Goal: Task Accomplishment & Management: Manage account settings

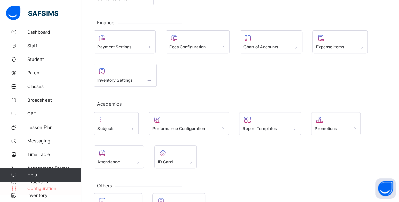
scroll to position [112, 0]
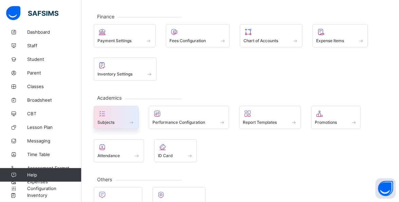
click at [122, 120] on div "Subjects" at bounding box center [115, 122] width 37 height 6
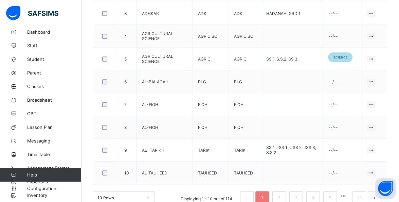
scroll to position [269, 0]
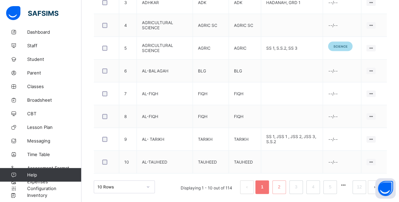
click at [282, 184] on link "2" at bounding box center [279, 186] width 6 height 9
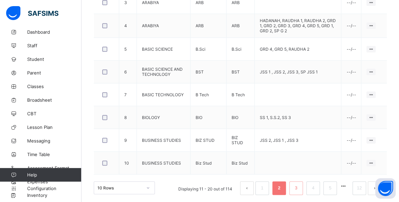
click at [299, 184] on link "3" at bounding box center [296, 187] width 6 height 9
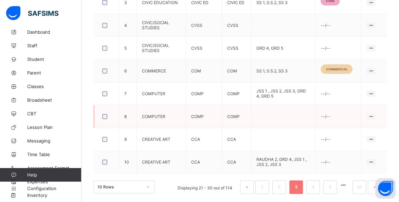
click at [304, 113] on td at bounding box center [283, 116] width 64 height 23
click at [316, 184] on link "4" at bounding box center [313, 186] width 6 height 9
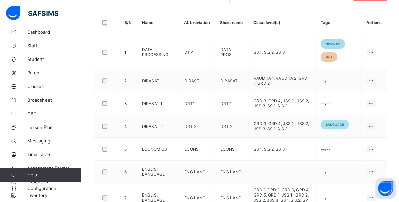
scroll to position [180, 0]
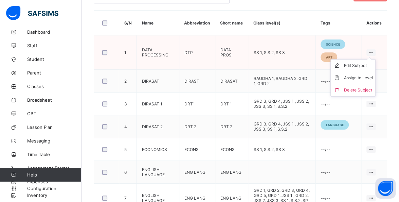
click at [375, 59] on ul "Edit Subject Assign to Level Delete Subject" at bounding box center [352, 77] width 45 height 37
click at [372, 75] on div "Assign to Level" at bounding box center [358, 77] width 29 height 7
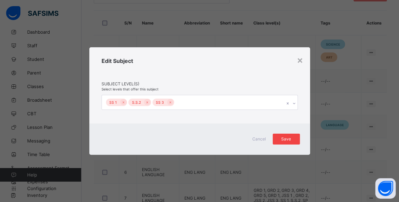
click at [287, 136] on span "Save" at bounding box center [286, 138] width 17 height 5
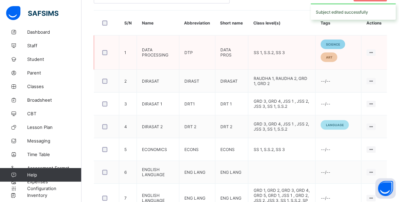
click at [338, 42] on span "science" at bounding box center [333, 44] width 14 height 4
click at [340, 42] on span "science" at bounding box center [333, 44] width 14 height 4
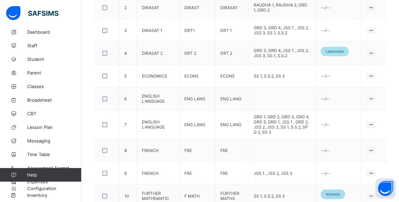
scroll to position [286, 0]
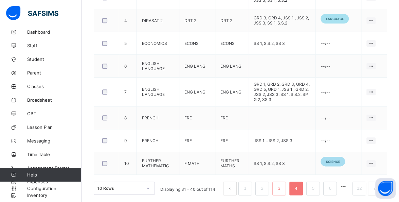
click at [282, 184] on link "3" at bounding box center [279, 188] width 6 height 9
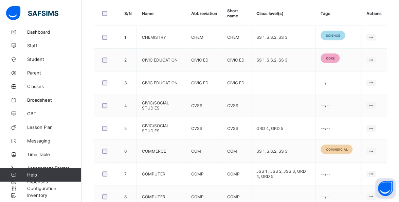
scroll to position [189, 0]
click at [275, 60] on td "SS 1, S.S.2, SS 3" at bounding box center [283, 60] width 64 height 23
click at [374, 58] on icon at bounding box center [371, 60] width 6 height 5
click at [283, 57] on td "SS 1, S.S.2, SS 3" at bounding box center [283, 60] width 64 height 23
click at [375, 67] on ul "Edit Subject Assign to Level Delete Subject" at bounding box center [352, 85] width 45 height 37
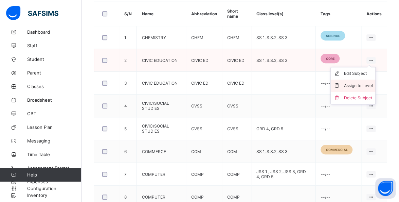
click at [364, 83] on div "Assign to Level" at bounding box center [358, 85] width 29 height 7
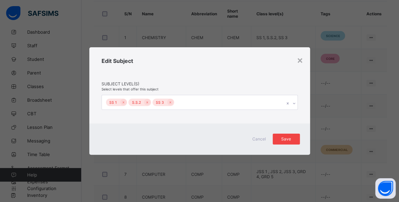
click at [294, 135] on div "Save" at bounding box center [286, 138] width 27 height 11
click at [289, 140] on div "Save" at bounding box center [286, 138] width 27 height 11
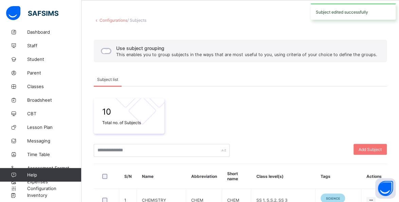
scroll to position [0, 0]
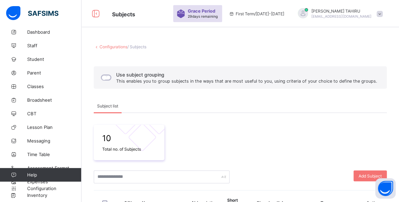
click at [116, 45] on link "Configurations" at bounding box center [113, 46] width 28 height 5
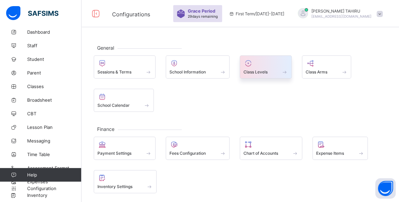
click at [258, 61] on div at bounding box center [265, 63] width 44 height 8
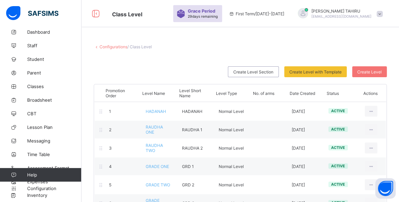
click at [110, 44] on link "Configurations" at bounding box center [113, 46] width 28 height 5
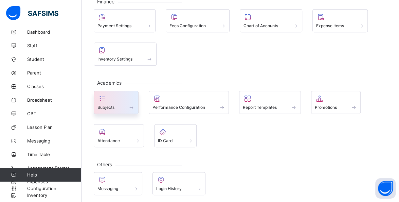
click at [119, 96] on div at bounding box center [115, 98] width 37 height 8
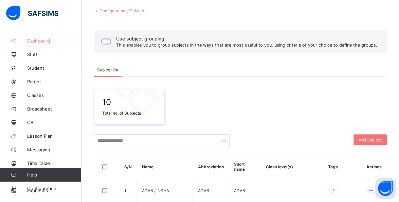
click at [48, 36] on link "Dashboard" at bounding box center [40, 41] width 81 height 14
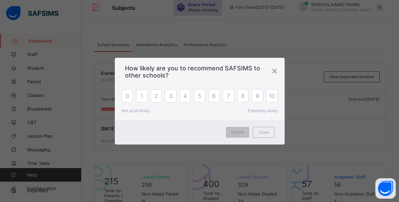
scroll to position [13, 0]
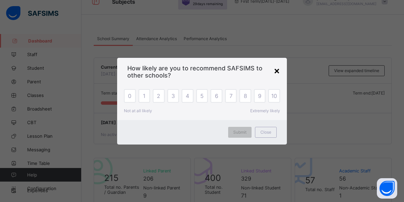
click at [276, 69] on div "×" at bounding box center [277, 71] width 6 height 12
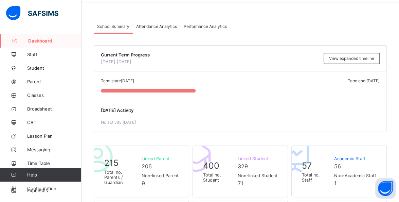
scroll to position [0, 0]
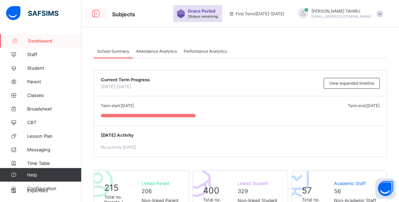
click at [100, 10] on icon at bounding box center [96, 14] width 12 height 10
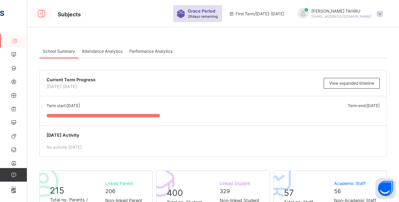
click at [41, 17] on icon at bounding box center [42, 14] width 12 height 10
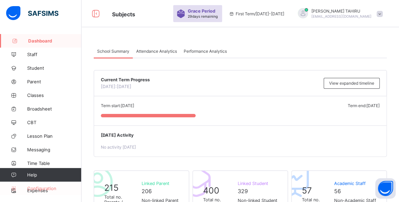
click at [67, 186] on span "Configuration" at bounding box center [54, 187] width 54 height 5
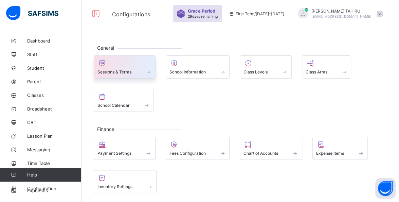
click at [145, 65] on div at bounding box center [124, 63] width 54 height 8
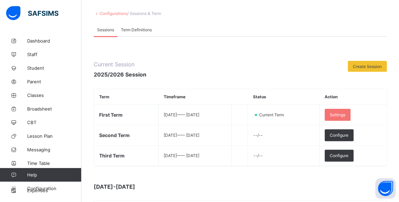
scroll to position [35, 0]
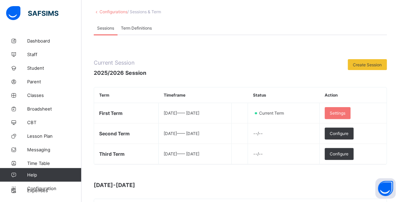
click at [147, 27] on span "Term Definitions" at bounding box center [136, 27] width 31 height 5
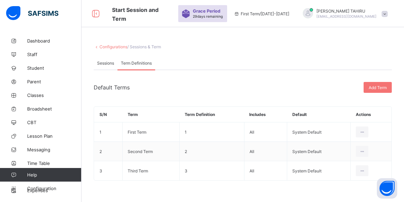
click at [125, 46] on link "Configurations" at bounding box center [113, 46] width 28 height 5
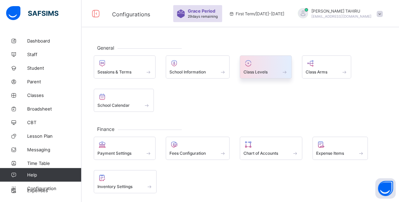
click at [281, 69] on div "Class Levels" at bounding box center [265, 72] width 44 height 6
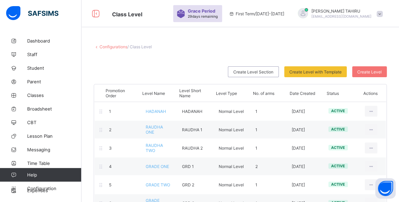
click at [116, 48] on link "Configurations" at bounding box center [113, 46] width 28 height 5
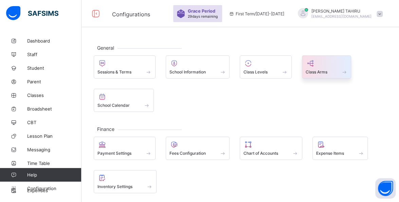
click at [331, 68] on span at bounding box center [327, 68] width 42 height 2
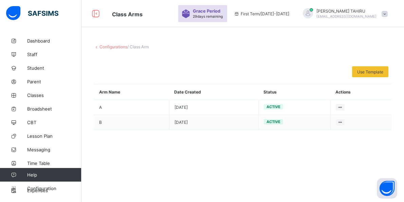
click at [114, 45] on link "Configurations" at bounding box center [113, 46] width 28 height 5
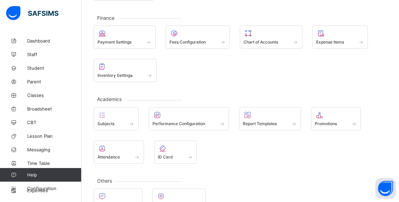
scroll to position [127, 0]
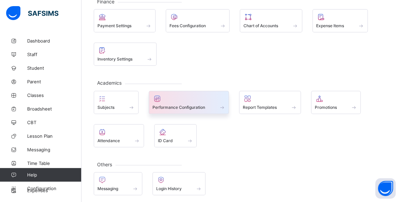
click at [216, 104] on div "Performance Configuration" at bounding box center [188, 107] width 73 height 6
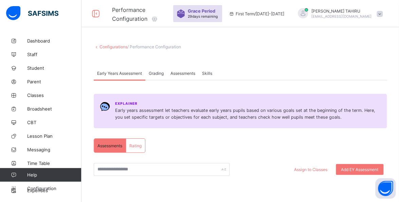
click at [114, 45] on link "Configurations" at bounding box center [113, 46] width 28 height 5
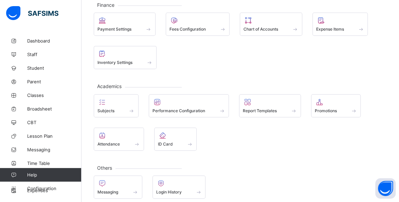
scroll to position [124, 0]
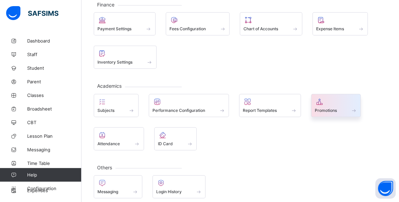
click at [338, 107] on div "Promotions" at bounding box center [336, 110] width 42 height 6
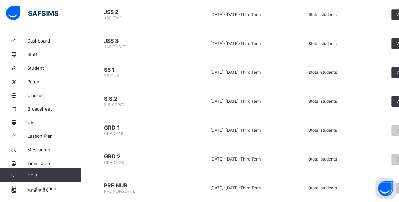
scroll to position [345, 0]
click at [361, 129] on td "View list" at bounding box center [396, 129] width 74 height 25
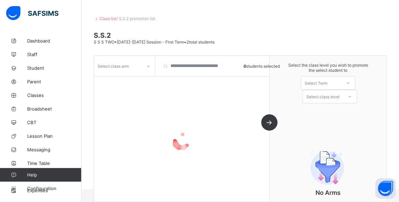
scroll to position [64, 0]
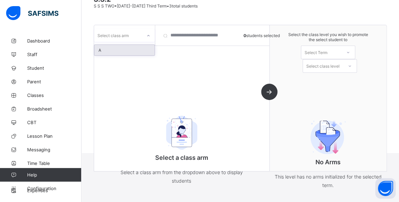
click at [147, 48] on div "A" at bounding box center [124, 50] width 60 height 11
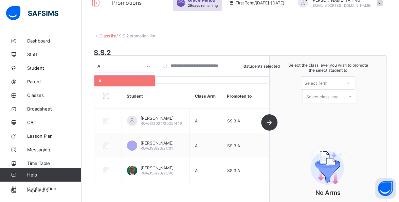
scroll to position [9, 0]
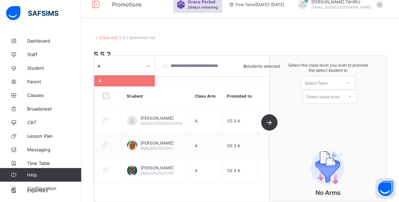
click at [105, 37] on link "Class list" at bounding box center [107, 37] width 17 height 5
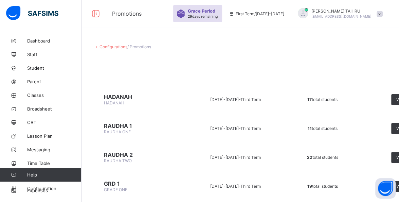
click at [146, 47] on span "/ Promotions" at bounding box center [139, 46] width 24 height 5
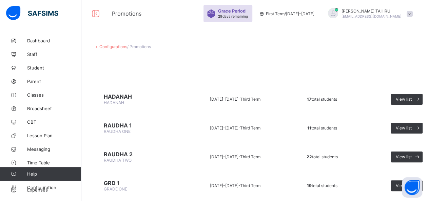
click at [117, 48] on link "Configurations" at bounding box center [113, 46] width 28 height 5
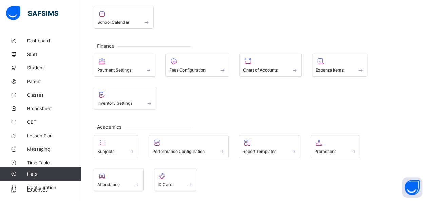
scroll to position [94, 0]
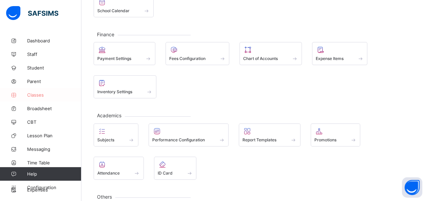
click at [42, 96] on span "Classes" at bounding box center [54, 94] width 54 height 5
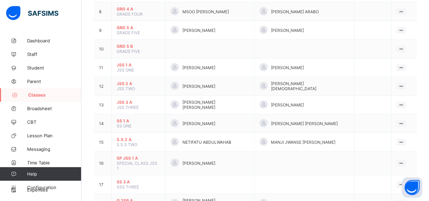
scroll to position [217, 0]
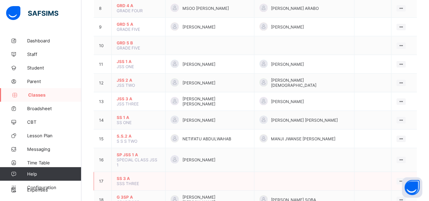
click at [128, 176] on span "SS 3 A" at bounding box center [138, 178] width 43 height 5
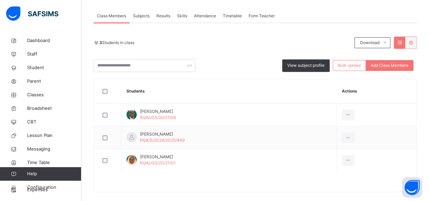
scroll to position [126, 0]
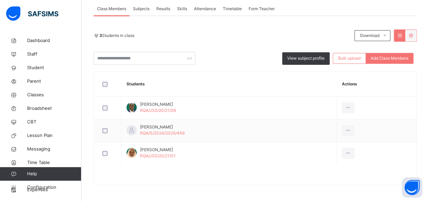
click at [152, 21] on div "3 Students in class Download Pdf Report Excel Report View subject profile Bulk …" at bounding box center [256, 100] width 324 height 169
click at [149, 8] on span "Subjects" at bounding box center [141, 9] width 17 height 6
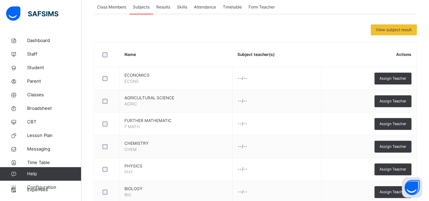
scroll to position [113, 0]
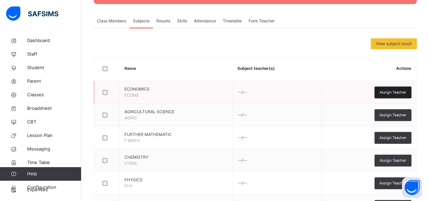
click at [399, 92] on span "Assign Teacher" at bounding box center [393, 93] width 27 height 6
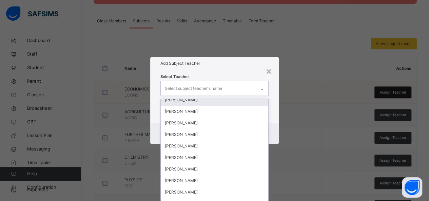
scroll to position [0, 0]
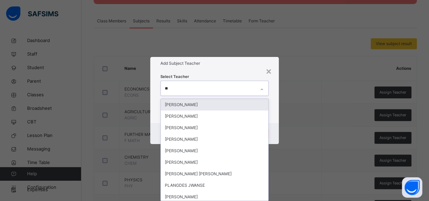
type input "***"
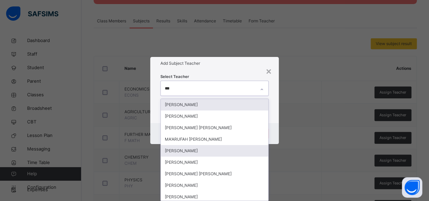
click at [200, 150] on div "[PERSON_NAME]" at bounding box center [215, 151] width 108 height 12
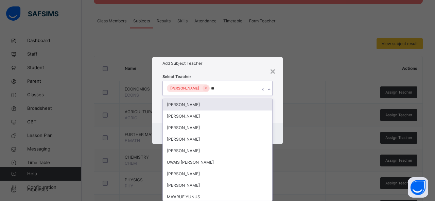
type input "***"
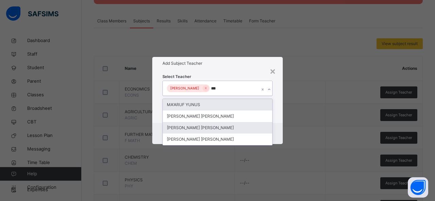
click at [207, 128] on div "[PERSON_NAME] [PERSON_NAME]" at bounding box center [217, 128] width 109 height 12
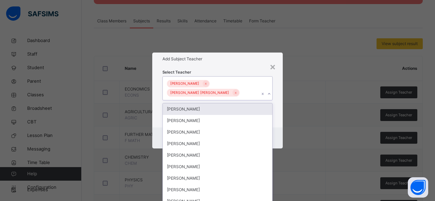
click at [247, 60] on h1 "Add Subject Teacher" at bounding box center [217, 59] width 110 height 6
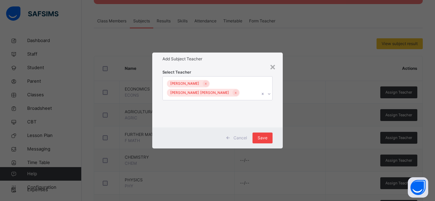
click at [266, 142] on div "Save" at bounding box center [262, 138] width 20 height 11
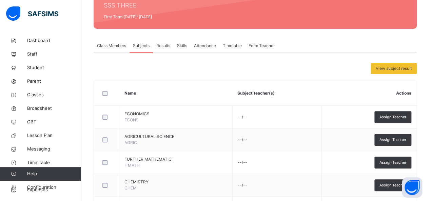
scroll to position [105, 0]
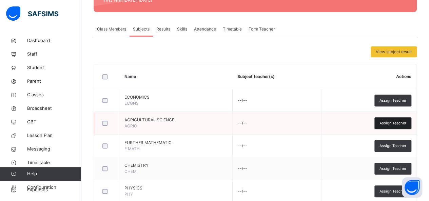
click at [399, 123] on span "Assign Teacher" at bounding box center [393, 124] width 27 height 6
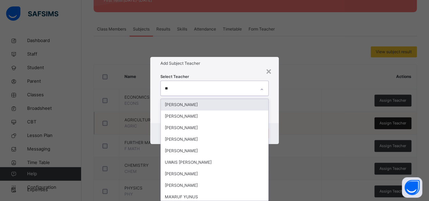
type input "***"
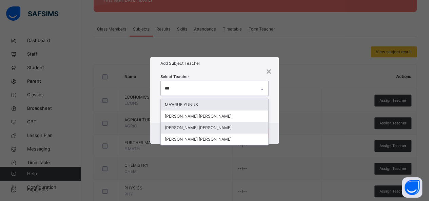
click at [210, 122] on div "[PERSON_NAME] [PERSON_NAME]" at bounding box center [215, 128] width 108 height 12
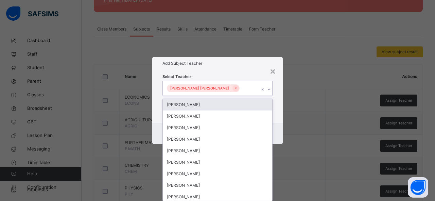
click at [331, 115] on div "× Add Subject Teacher Select Teacher option [PERSON_NAME] [PERSON_NAME], select…" at bounding box center [217, 100] width 435 height 201
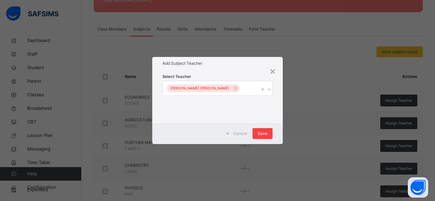
click at [263, 133] on span "Save" at bounding box center [262, 134] width 10 height 6
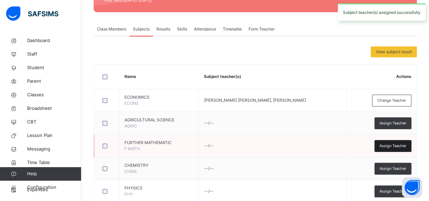
click at [391, 144] on span "Assign Teacher" at bounding box center [393, 146] width 27 height 6
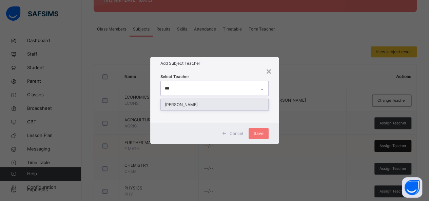
type input "***"
click at [262, 133] on span "Save" at bounding box center [259, 134] width 10 height 6
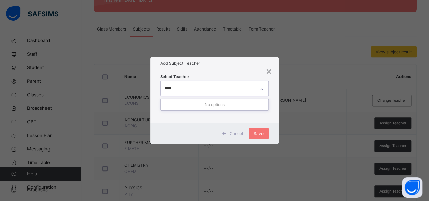
type input "*****"
type input "***"
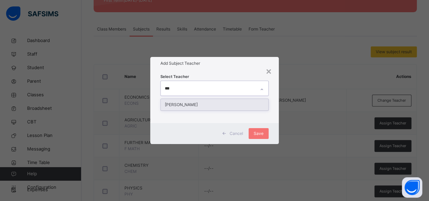
click at [222, 103] on div "[PERSON_NAME]" at bounding box center [215, 105] width 108 height 12
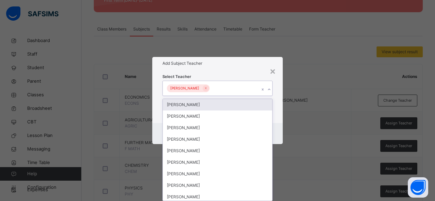
click at [251, 73] on div "Select Teacher option [PERSON_NAME], selected. option [PERSON_NAME] focused, 1 …" at bounding box center [217, 96] width 130 height 53
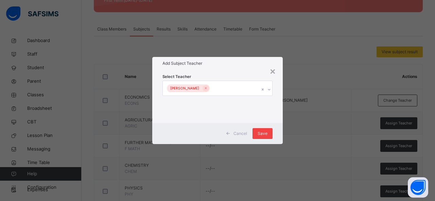
click at [266, 135] on span "Save" at bounding box center [262, 134] width 10 height 6
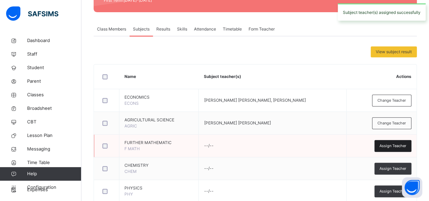
click at [399, 144] on span "Assign Teacher" at bounding box center [393, 146] width 27 height 6
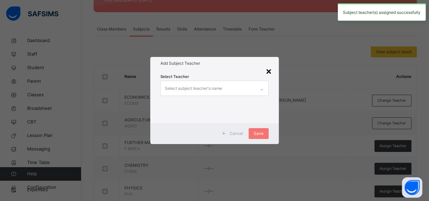
click at [271, 69] on div "×" at bounding box center [269, 71] width 6 height 14
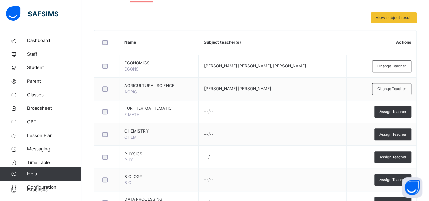
scroll to position [143, 0]
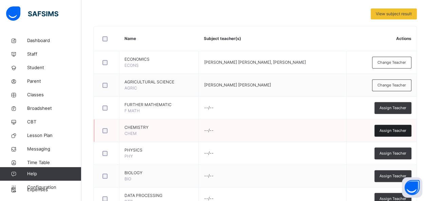
click at [399, 130] on span "Assign Teacher" at bounding box center [393, 131] width 27 height 6
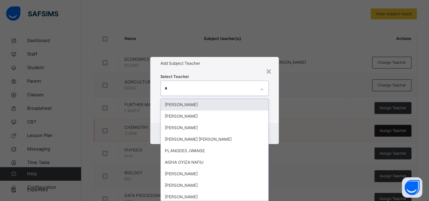
type input "**"
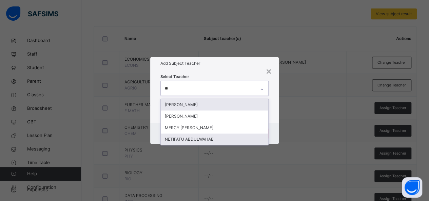
click at [204, 139] on div "NETIFATU ABDULWAHAB" at bounding box center [215, 140] width 108 height 12
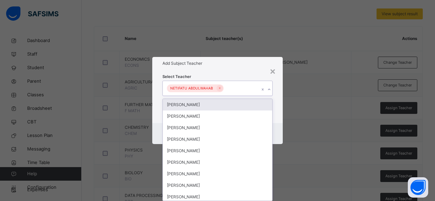
click at [256, 65] on h1 "Add Subject Teacher" at bounding box center [217, 63] width 110 height 6
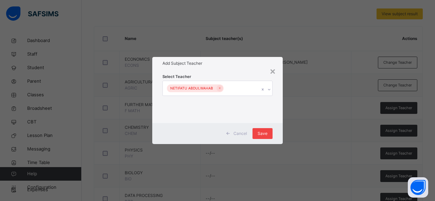
click at [263, 132] on span "Save" at bounding box center [262, 134] width 10 height 6
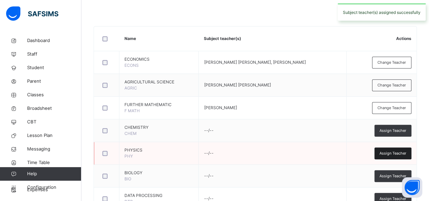
click at [399, 152] on span "Assign Teacher" at bounding box center [393, 154] width 27 height 6
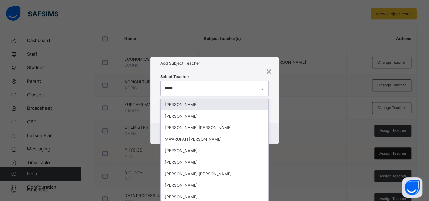
type input "******"
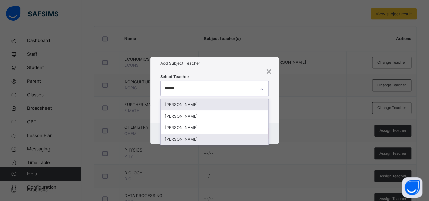
click at [215, 139] on div "[PERSON_NAME]" at bounding box center [215, 140] width 108 height 12
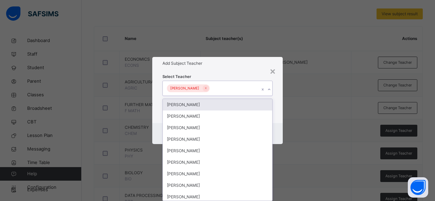
click at [252, 65] on h1 "Add Subject Teacher" at bounding box center [217, 63] width 110 height 6
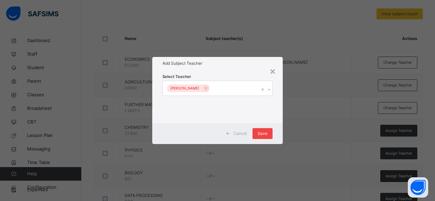
click at [267, 133] on span "Save" at bounding box center [262, 134] width 10 height 6
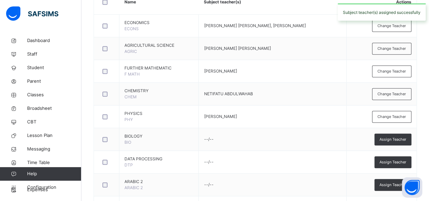
scroll to position [181, 0]
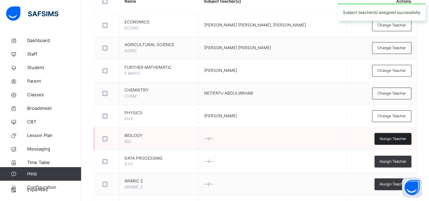
click at [399, 138] on span "Assign Teacher" at bounding box center [393, 139] width 27 height 6
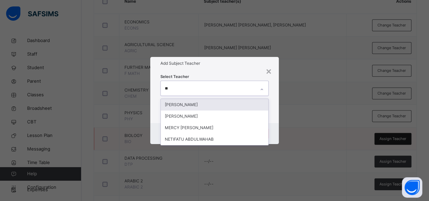
type input "***"
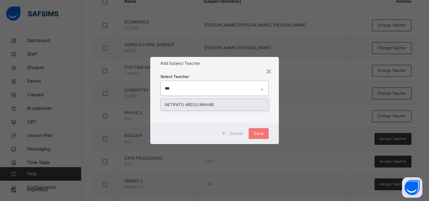
click at [215, 106] on div "NETIFATU ABDULWAHAB" at bounding box center [215, 105] width 108 height 12
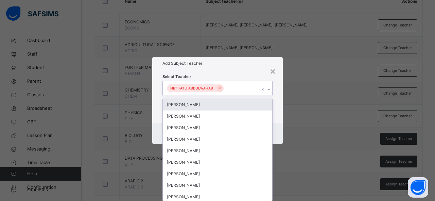
click at [244, 66] on h1 "Add Subject Teacher" at bounding box center [217, 63] width 110 height 6
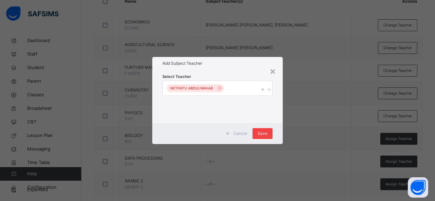
click at [270, 132] on div "Save" at bounding box center [262, 133] width 20 height 11
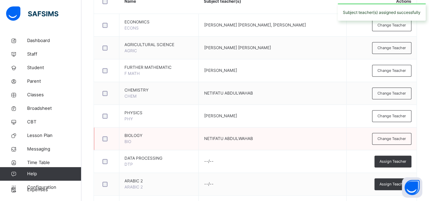
click at [266, 135] on td "NETIFATU ABDULWAHAB" at bounding box center [273, 139] width 148 height 23
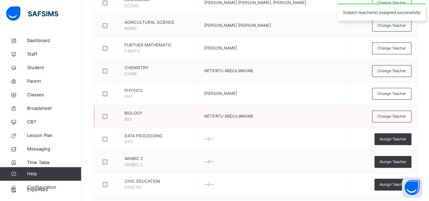
scroll to position [207, 0]
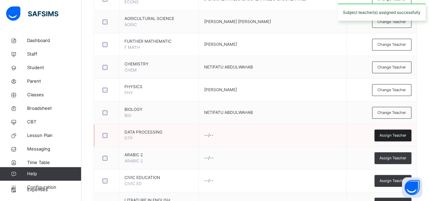
click at [399, 134] on span "Assign Teacher" at bounding box center [393, 136] width 27 height 6
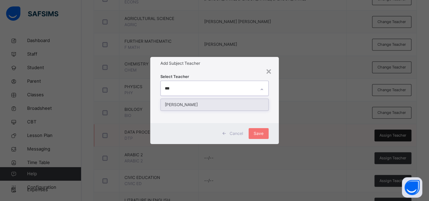
type input "***"
click at [263, 129] on div "Save" at bounding box center [259, 133] width 20 height 11
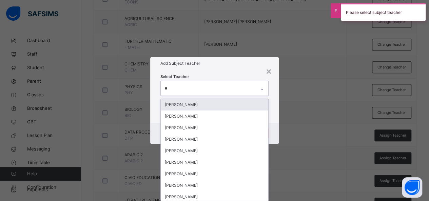
type input "**"
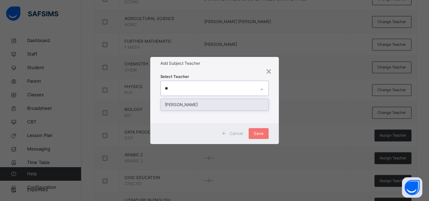
click at [225, 102] on div "[PERSON_NAME]" at bounding box center [215, 105] width 108 height 12
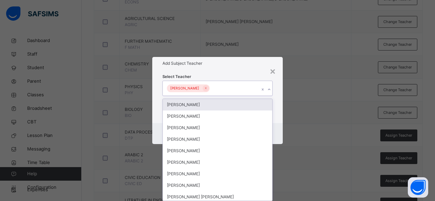
click at [251, 65] on h1 "Add Subject Teacher" at bounding box center [217, 63] width 110 height 6
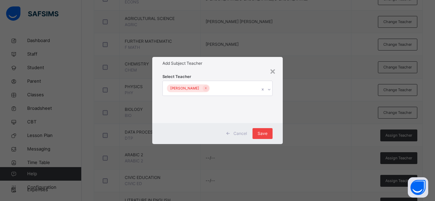
click at [264, 134] on span "Save" at bounding box center [262, 134] width 10 height 6
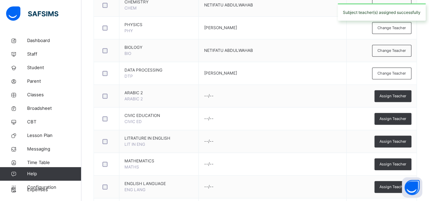
scroll to position [271, 0]
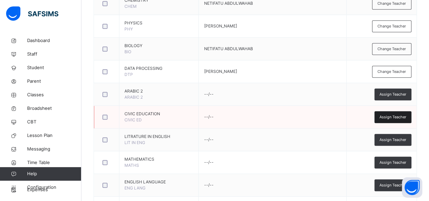
click at [399, 115] on span "Assign Teacher" at bounding box center [393, 117] width 27 height 6
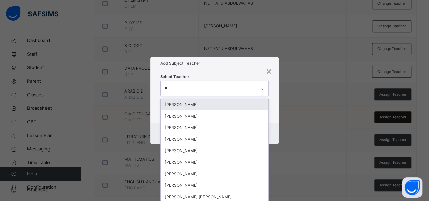
type input "**"
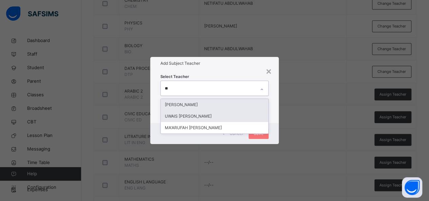
click at [219, 114] on div "UWAIS [PERSON_NAME]" at bounding box center [215, 117] width 108 height 12
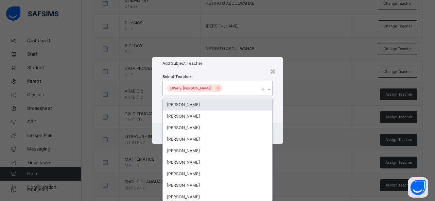
click at [250, 71] on div "Select Teacher option UWAIS [PERSON_NAME], selected. option [PERSON_NAME] focus…" at bounding box center [217, 96] width 130 height 53
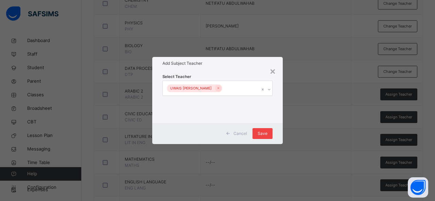
click at [269, 133] on div "Save" at bounding box center [262, 133] width 20 height 11
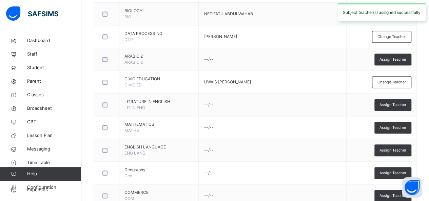
scroll to position [311, 0]
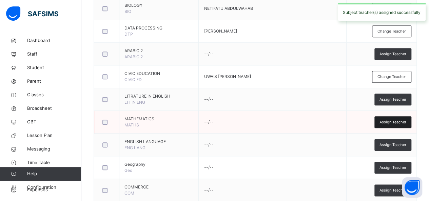
click at [397, 121] on span "Assign Teacher" at bounding box center [393, 123] width 27 height 6
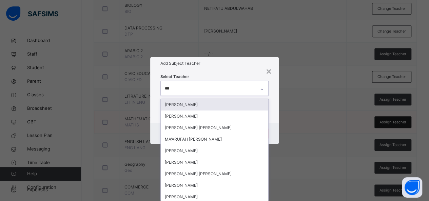
type input "****"
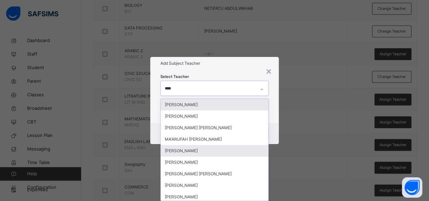
click at [206, 149] on div "[PERSON_NAME]" at bounding box center [215, 151] width 108 height 12
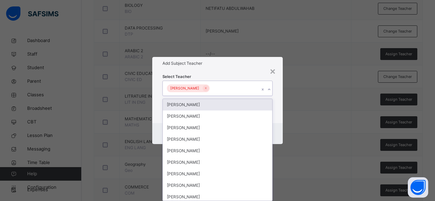
click at [262, 58] on div "Add Subject Teacher" at bounding box center [217, 63] width 130 height 13
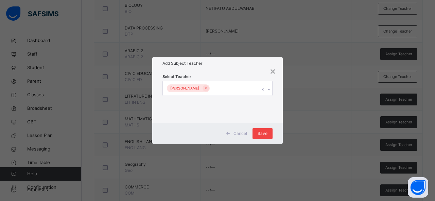
click at [264, 135] on span "Save" at bounding box center [262, 134] width 10 height 6
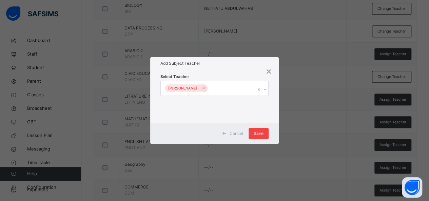
click at [263, 136] on span "Save" at bounding box center [259, 134] width 10 height 6
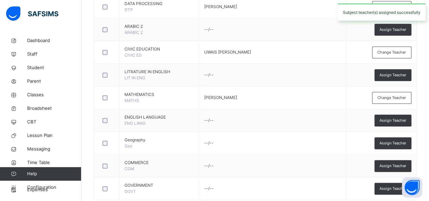
scroll to position [338, 0]
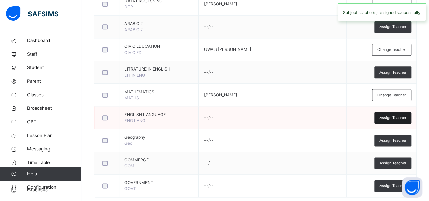
click at [397, 116] on span "Assign Teacher" at bounding box center [393, 118] width 27 height 6
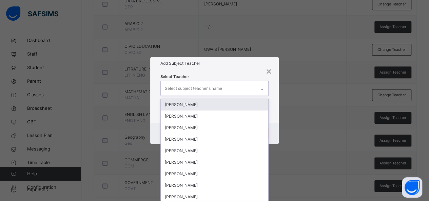
click at [307, 47] on div "× Add Subject Teacher Select Teacher option [PERSON_NAME], selected. option [PE…" at bounding box center [214, 100] width 429 height 201
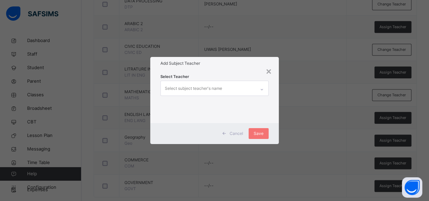
click at [243, 35] on div "× Add Subject Teacher Select Teacher Select subject teacher's name Cancel Save" at bounding box center [214, 100] width 429 height 201
click at [272, 72] on div "×" at bounding box center [269, 71] width 6 height 14
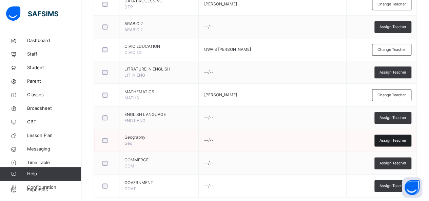
click at [395, 140] on span "Assign Teacher" at bounding box center [393, 141] width 27 height 6
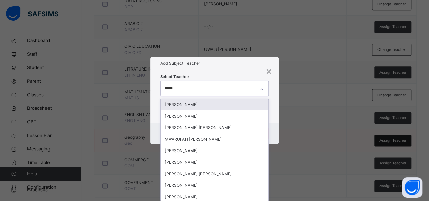
type input "******"
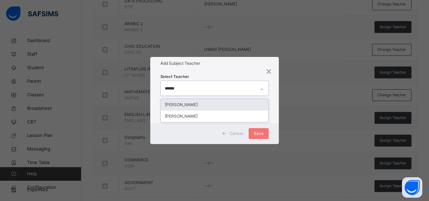
click at [213, 103] on div "[PERSON_NAME]" at bounding box center [215, 105] width 108 height 12
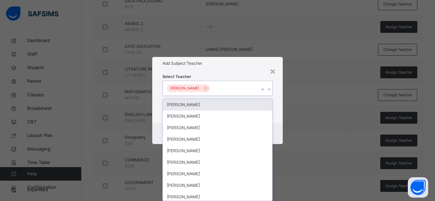
click at [252, 66] on h1 "Add Subject Teacher" at bounding box center [217, 63] width 110 height 6
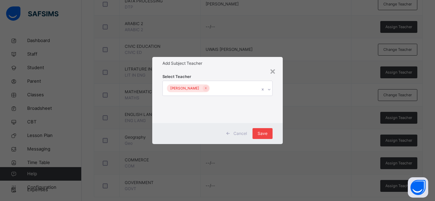
click at [267, 131] on span "Save" at bounding box center [262, 134] width 10 height 6
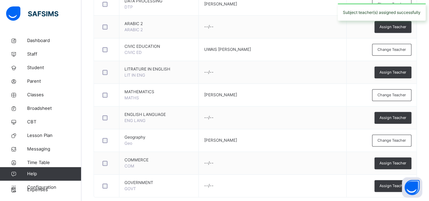
scroll to position [349, 0]
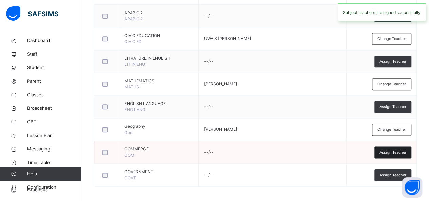
click at [396, 150] on span "Assign Teacher" at bounding box center [393, 153] width 27 height 6
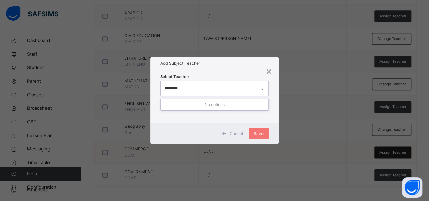
type input "*******"
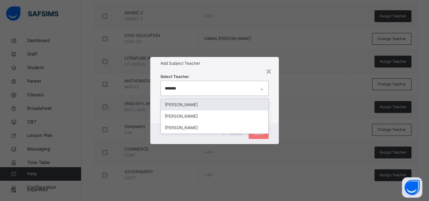
click at [242, 104] on div "[PERSON_NAME]" at bounding box center [215, 105] width 108 height 12
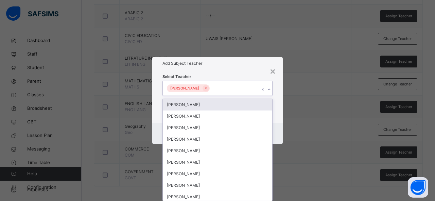
click at [303, 59] on div "× Add Subject Teacher Select Teacher option [PERSON_NAME] , selected. option [P…" at bounding box center [217, 100] width 435 height 201
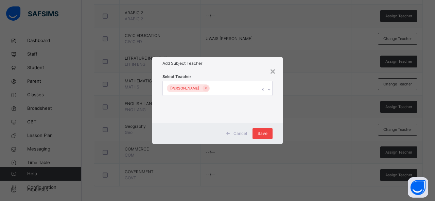
click at [262, 134] on span "Save" at bounding box center [262, 134] width 10 height 6
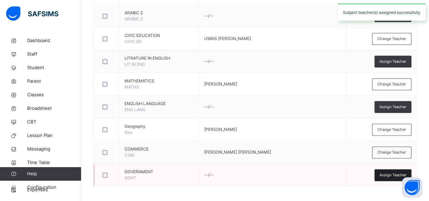
click at [391, 172] on span "Assign Teacher" at bounding box center [393, 175] width 27 height 6
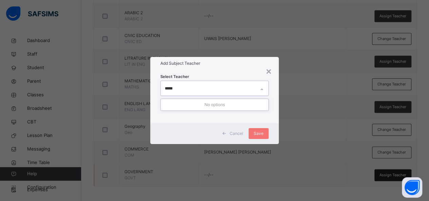
type input "****"
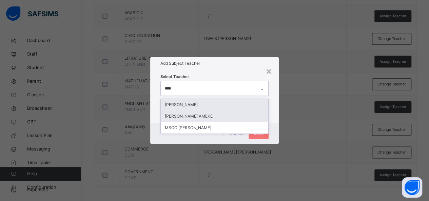
click at [211, 116] on div "[PERSON_NAME] AMEKE" at bounding box center [215, 117] width 108 height 12
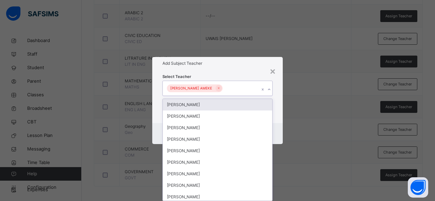
click at [240, 71] on div "Select Teacher option [PERSON_NAME], selected. option [PERSON_NAME] focused, 1 …" at bounding box center [217, 96] width 130 height 53
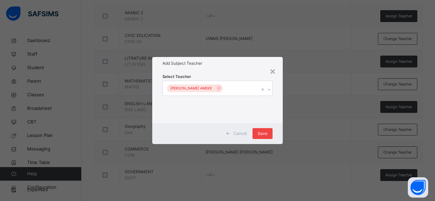
click at [266, 132] on span "Save" at bounding box center [262, 134] width 10 height 6
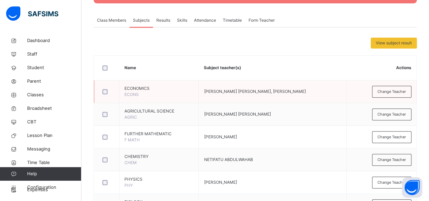
click at [157, 81] on td "ECONOMICS ECONS" at bounding box center [159, 91] width 79 height 23
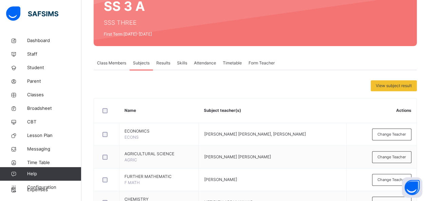
scroll to position [73, 0]
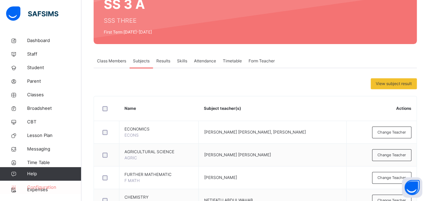
click at [58, 189] on span "Configuration" at bounding box center [54, 187] width 54 height 7
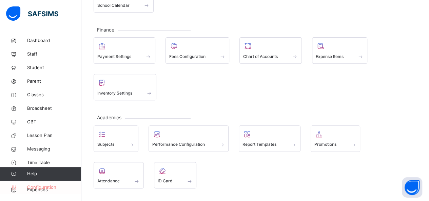
scroll to position [102, 0]
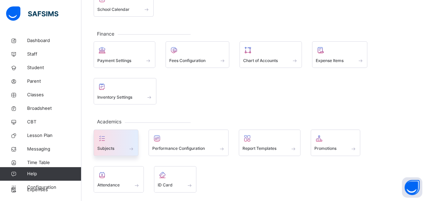
click at [138, 130] on div "Subjects" at bounding box center [116, 143] width 45 height 26
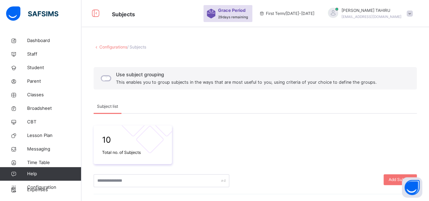
click at [119, 48] on link "Configurations" at bounding box center [113, 46] width 28 height 5
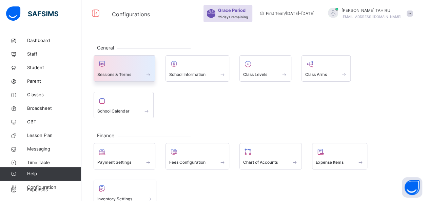
click at [141, 67] on div at bounding box center [124, 64] width 54 height 10
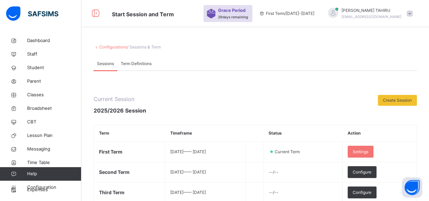
click at [116, 48] on link "Configurations" at bounding box center [113, 46] width 28 height 5
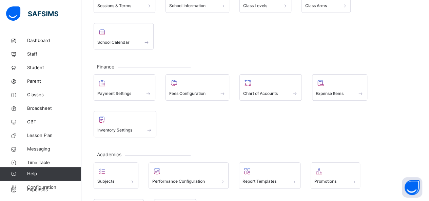
scroll to position [72, 0]
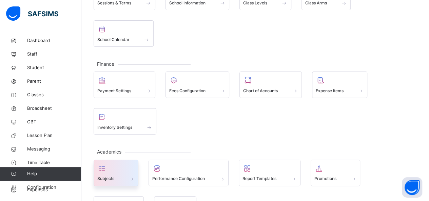
click at [123, 176] on div "Subjects" at bounding box center [115, 179] width 37 height 7
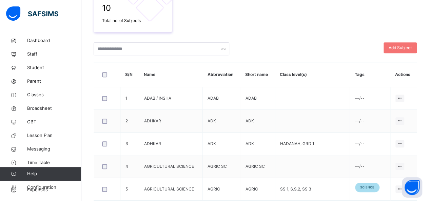
scroll to position [132, 0]
click at [399, 49] on span "Add Subject" at bounding box center [400, 47] width 23 height 6
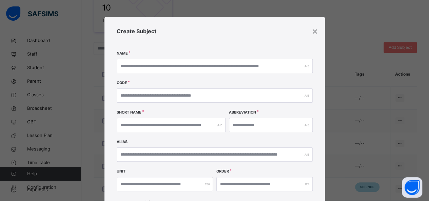
click at [366, 121] on div "× Create Subject Name Code Short Name Abbreviation Alias Unit Order Subject Tag…" at bounding box center [214, 100] width 429 height 201
click at [314, 33] on div "×" at bounding box center [315, 31] width 6 height 14
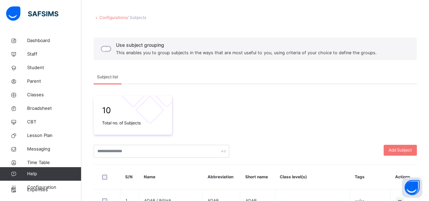
scroll to position [0, 0]
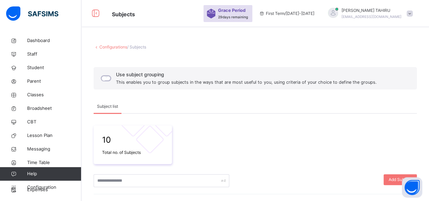
click at [114, 46] on link "Configurations" at bounding box center [113, 46] width 28 height 5
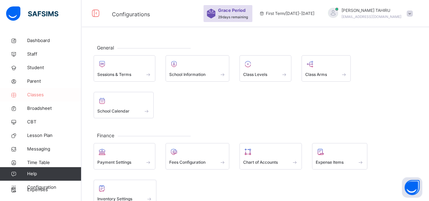
click at [46, 96] on span "Classes" at bounding box center [54, 95] width 54 height 7
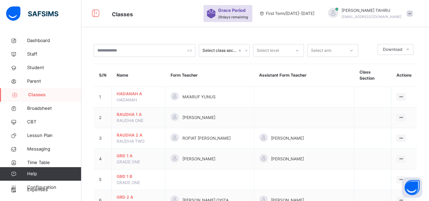
scroll to position [1, 0]
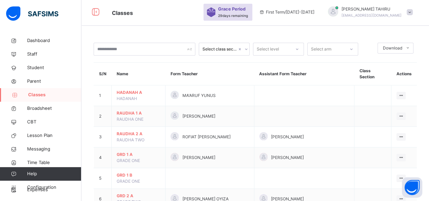
click at [49, 100] on link "Classes" at bounding box center [40, 95] width 81 height 14
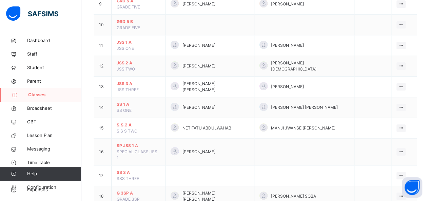
scroll to position [267, 0]
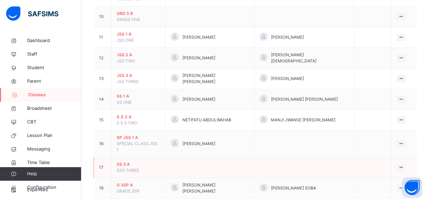
click at [139, 162] on span "SS 3 A" at bounding box center [138, 165] width 43 height 6
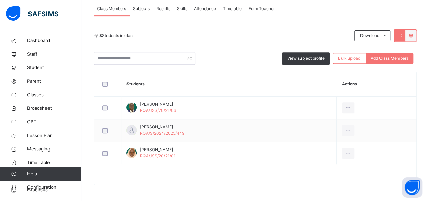
click at [146, 11] on span "Subjects" at bounding box center [141, 9] width 17 height 6
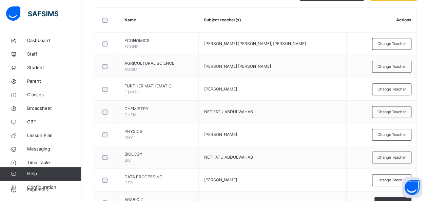
scroll to position [173, 0]
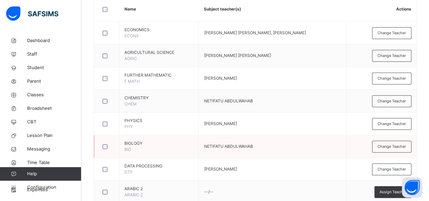
click at [106, 156] on td at bounding box center [106, 146] width 25 height 23
click at [113, 164] on div at bounding box center [106, 169] width 15 height 14
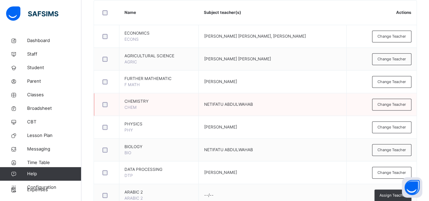
click at [105, 93] on td at bounding box center [106, 104] width 25 height 23
click at [107, 109] on div at bounding box center [106, 104] width 15 height 14
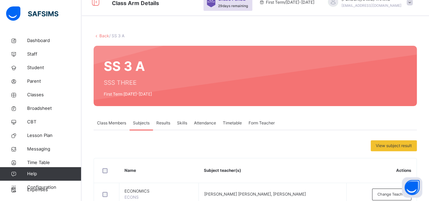
scroll to position [0, 0]
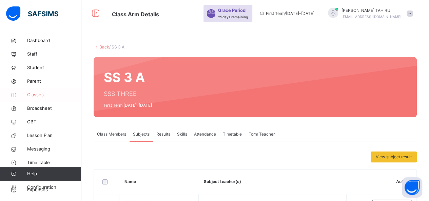
click at [41, 99] on link "Classes" at bounding box center [40, 95] width 81 height 14
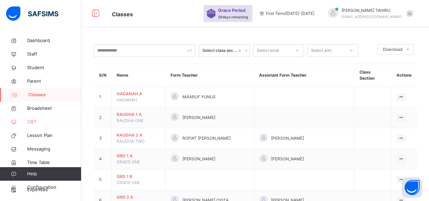
click at [43, 127] on link "CBT" at bounding box center [40, 122] width 81 height 14
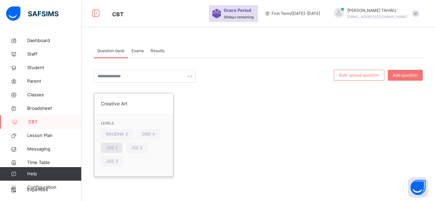
click at [114, 150] on span "JSS 1" at bounding box center [111, 148] width 11 height 6
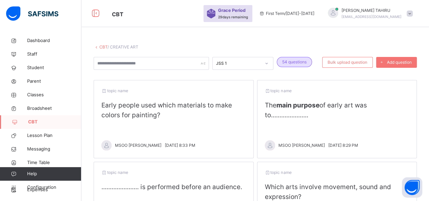
click at [118, 14] on span "CBT" at bounding box center [118, 14] width 12 height 7
click at [103, 47] on link "CBT" at bounding box center [103, 46] width 8 height 5
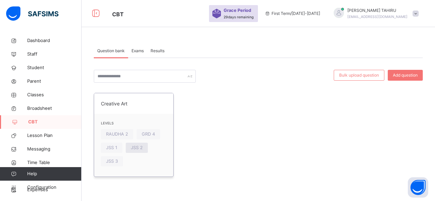
click at [141, 151] on div "JSS 2" at bounding box center [137, 148] width 22 height 10
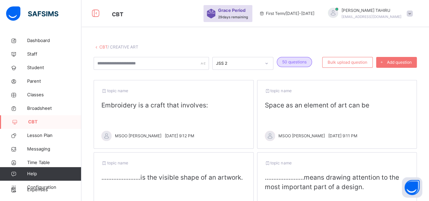
click at [103, 48] on link "CBT" at bounding box center [103, 46] width 8 height 5
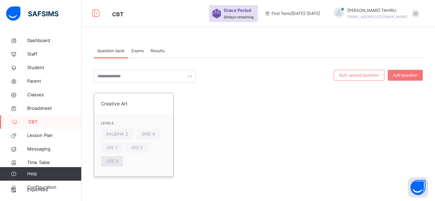
click at [120, 163] on div "JSS 3" at bounding box center [112, 162] width 22 height 10
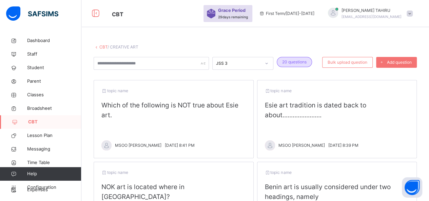
click at [103, 46] on link "CBT" at bounding box center [103, 46] width 8 height 5
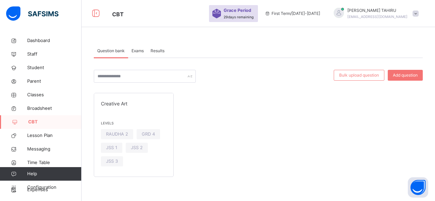
click at [345, 138] on div "Creative Art Levels RAUDHA 2 GRD 4 JSS 1 JSS 2 JSS 3" at bounding box center [258, 135] width 329 height 84
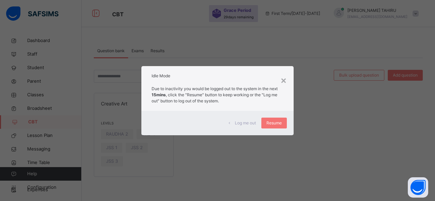
click at [115, 157] on div "× Idle Mode Due to inactivity you would be logged out to the system in the next…" at bounding box center [217, 100] width 435 height 201
click at [115, 159] on div "× Idle Mode Due to inactivity you would be logged out to the system in the next…" at bounding box center [217, 100] width 435 height 201
click at [115, 163] on div "× Idle Mode Due to inactivity you would be logged out to the system in the next…" at bounding box center [217, 100] width 435 height 201
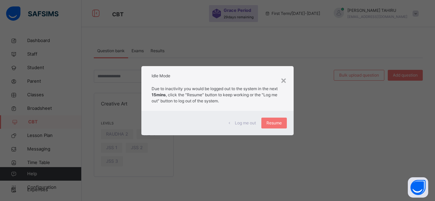
click at [115, 163] on div "× Idle Mode Due to inactivity you would be logged out to the system in the next…" at bounding box center [217, 100] width 435 height 201
click at [270, 122] on span "Resume" at bounding box center [273, 123] width 15 height 6
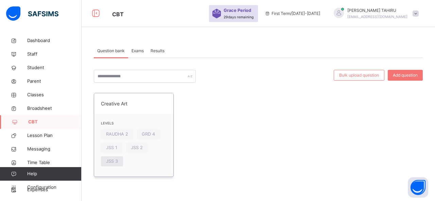
click at [112, 160] on span "JSS 3" at bounding box center [112, 161] width 12 height 6
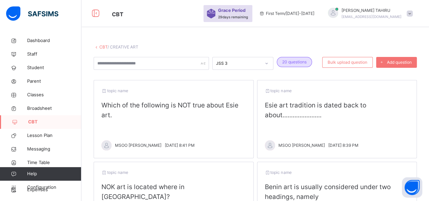
click at [157, 105] on span "Which of the following is NOT true about Esie art." at bounding box center [170, 111] width 137 height 18
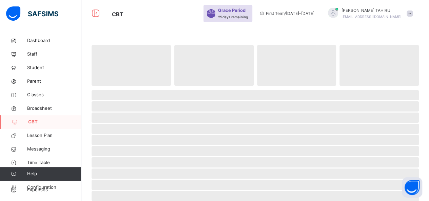
click at [157, 105] on span "‌" at bounding box center [256, 107] width 328 height 10
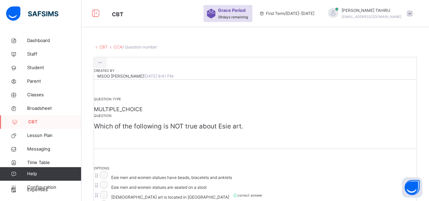
click at [118, 47] on link "CCA" at bounding box center [118, 46] width 9 height 5
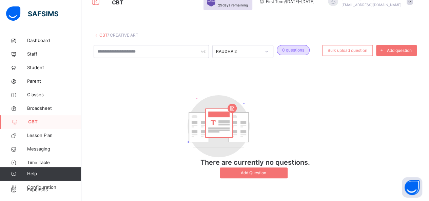
scroll to position [13, 0]
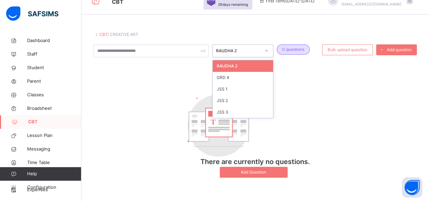
click at [270, 47] on div at bounding box center [267, 50] width 12 height 11
click at [254, 110] on div "JSS 3" at bounding box center [243, 113] width 60 height 12
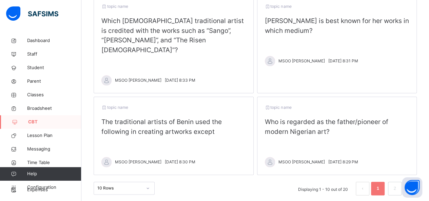
scroll to position [333, 0]
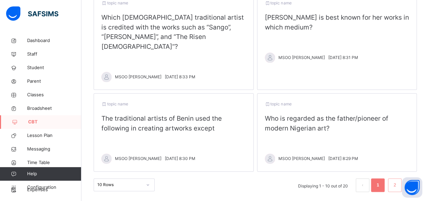
click at [398, 181] on link "2" at bounding box center [395, 185] width 6 height 9
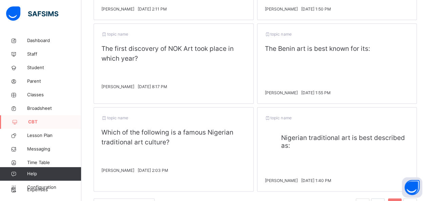
scroll to position [357, 0]
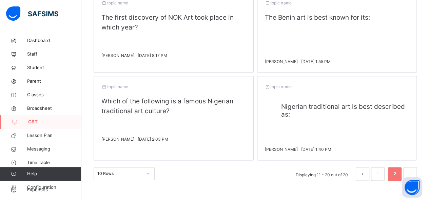
click at [213, 121] on div "topic name ​ Which of the following is a famous Nigerian traditional art cultur…" at bounding box center [174, 118] width 160 height 85
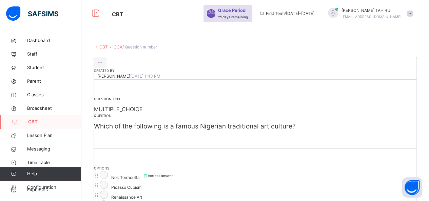
click at [151, 55] on div "CBT CCA / Question number Created by [PERSON_NAME] [DATE] 1:43 PM Question type…" at bounding box center [255, 136] width 348 height 204
click at [103, 66] on icon at bounding box center [100, 63] width 6 height 6
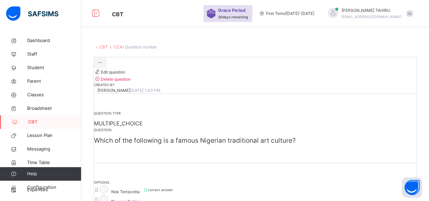
click at [368, 163] on div "Question type MULTIPLE_CHOICE Question ​ Which of the following is a famous Nig…" at bounding box center [255, 128] width 323 height 69
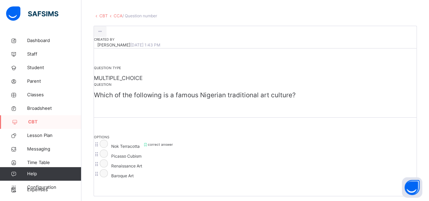
scroll to position [31, 0]
click at [152, 21] on div "CBT CCA / Question number Created by [PERSON_NAME] [DATE] 1:43 PM Question type…" at bounding box center [255, 105] width 348 height 204
click at [116, 15] on link "CCA" at bounding box center [118, 15] width 9 height 5
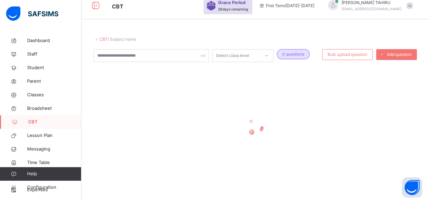
scroll to position [7, 0]
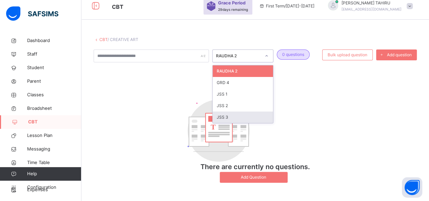
click at [237, 120] on div "JSS 3" at bounding box center [243, 118] width 60 height 12
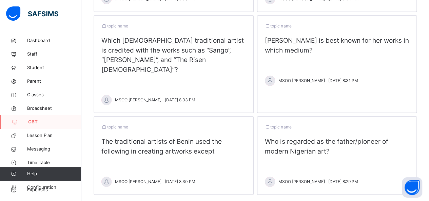
scroll to position [333, 0]
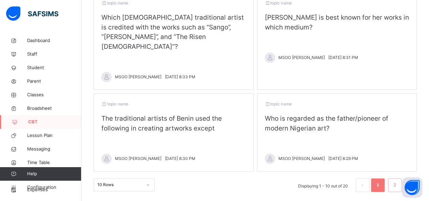
click at [398, 181] on link "2" at bounding box center [395, 185] width 6 height 9
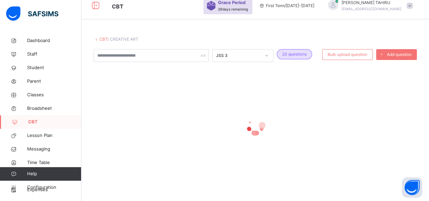
scroll to position [7, 0]
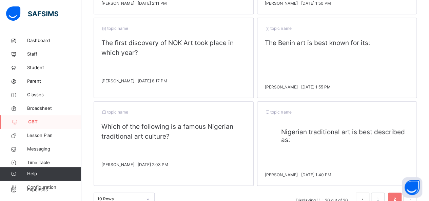
click at [184, 70] on div "topic name ​ The first discovery of NOK Art took place in which year? ​ [PERSON…" at bounding box center [174, 58] width 160 height 80
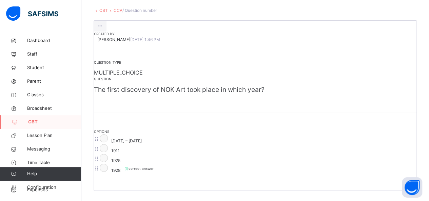
scroll to position [155, 0]
click at [399, 195] on button "Open asap" at bounding box center [412, 188] width 20 height 20
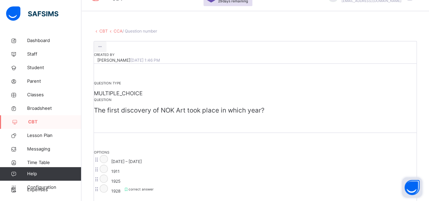
scroll to position [0, 0]
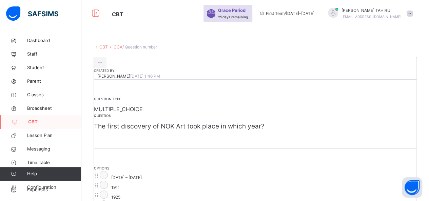
click at [160, 48] on div "CBT CCA / Question number" at bounding box center [256, 47] width 324 height 6
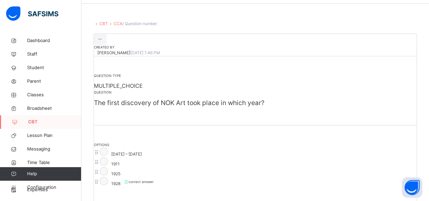
scroll to position [18, 0]
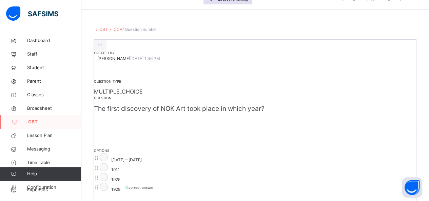
click at [116, 30] on link "CCA" at bounding box center [118, 29] width 9 height 5
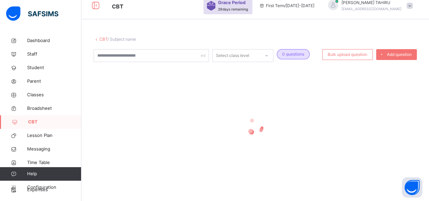
scroll to position [7, 0]
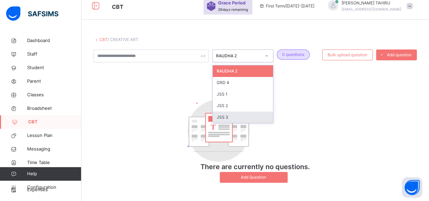
click at [234, 118] on div "JSS 3" at bounding box center [243, 118] width 60 height 12
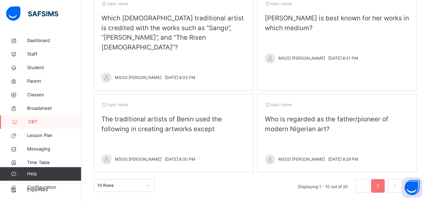
scroll to position [333, 0]
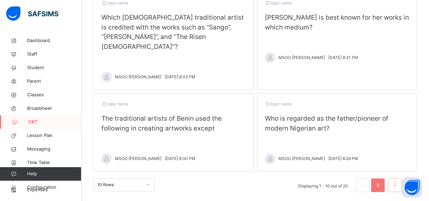
click at [398, 181] on link "2" at bounding box center [395, 185] width 6 height 9
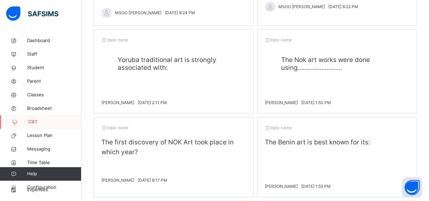
scroll to position [232, 0]
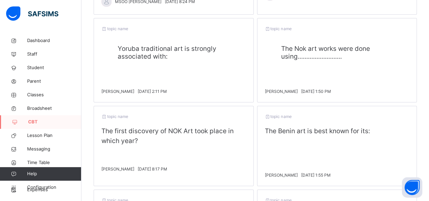
click at [364, 159] on div "topic name ​ The Benin art is best known for its: ​ [PERSON_NAME] [DATE] 1:55 PM" at bounding box center [337, 146] width 160 height 80
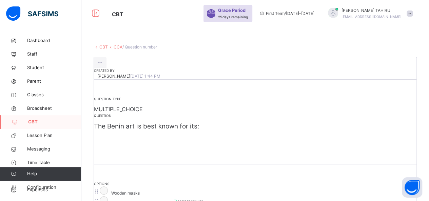
click at [120, 47] on link "CCA" at bounding box center [118, 46] width 9 height 5
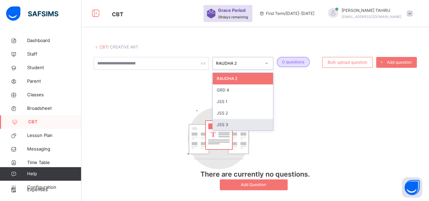
click at [240, 125] on div "JSS 3" at bounding box center [243, 125] width 60 height 12
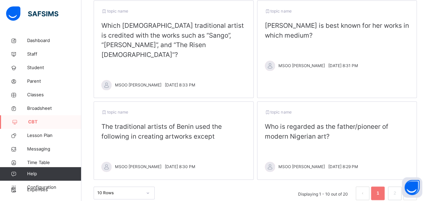
scroll to position [333, 0]
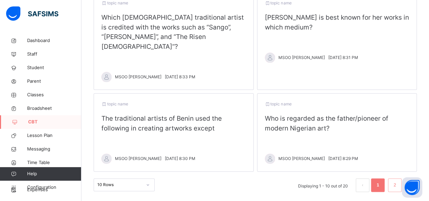
click at [398, 181] on link "2" at bounding box center [395, 185] width 6 height 9
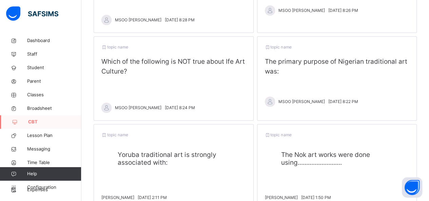
click at [369, 59] on span "The primary purpose of Nigerian traditional art was:" at bounding box center [336, 67] width 143 height 18
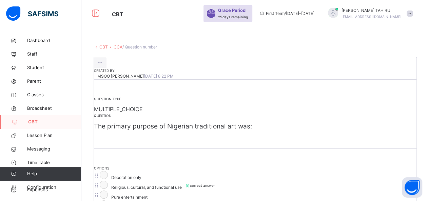
click at [118, 45] on link "CCA" at bounding box center [118, 46] width 9 height 5
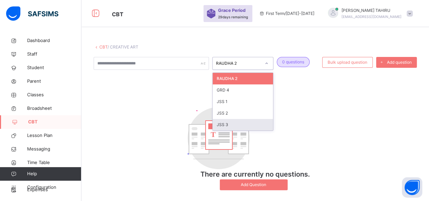
click at [245, 124] on div "JSS 3" at bounding box center [243, 125] width 60 height 12
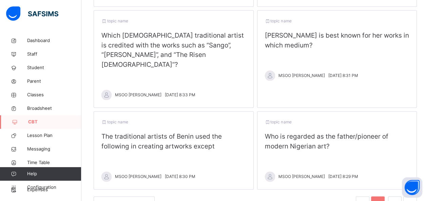
scroll to position [333, 0]
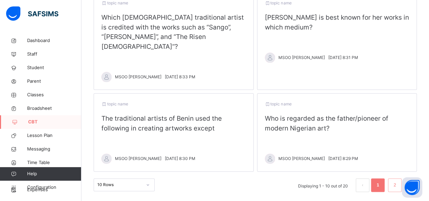
click at [398, 181] on link "2" at bounding box center [395, 185] width 6 height 9
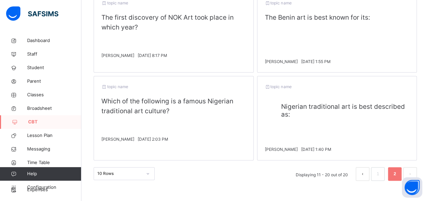
scroll to position [357, 0]
click at [242, 129] on div "topic name ​ Which of the following is a famous Nigerian traditional art cultur…" at bounding box center [174, 118] width 160 height 85
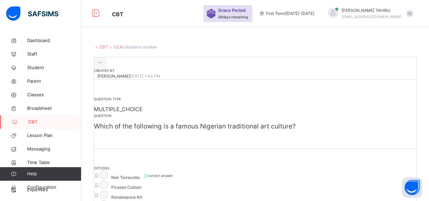
click at [120, 48] on link "CCA" at bounding box center [118, 46] width 9 height 5
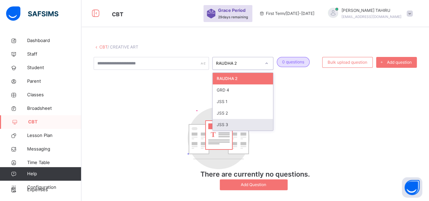
click at [243, 125] on div "JSS 3" at bounding box center [243, 125] width 60 height 12
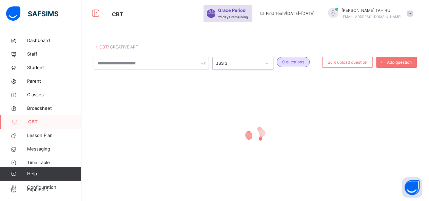
click at [361, 100] on div at bounding box center [256, 134] width 324 height 129
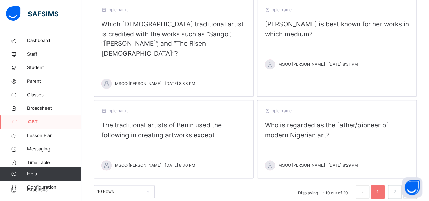
scroll to position [333, 0]
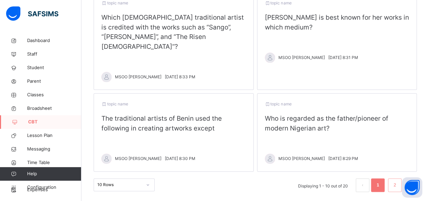
click at [398, 181] on link "2" at bounding box center [395, 185] width 6 height 9
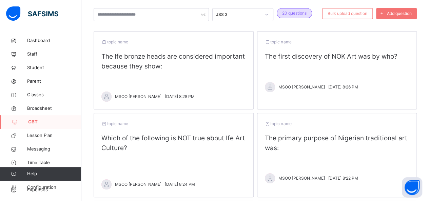
scroll to position [48, 0]
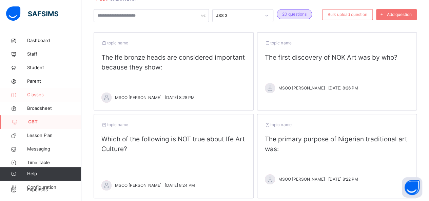
click at [42, 97] on span "Classes" at bounding box center [54, 95] width 54 height 7
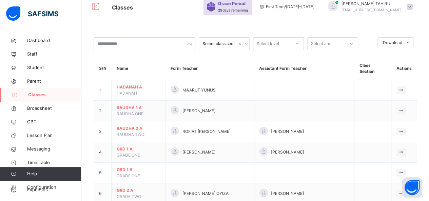
scroll to position [6, 0]
click at [51, 40] on span "Dashboard" at bounding box center [54, 40] width 54 height 7
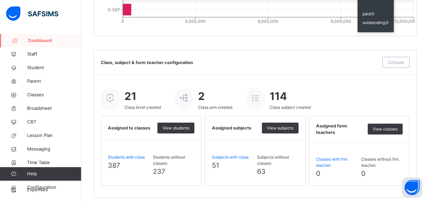
scroll to position [807, 0]
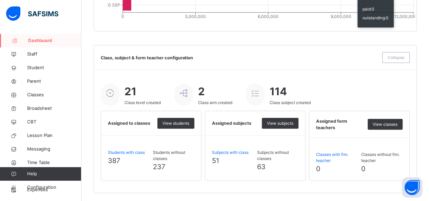
click at [399, 152] on span "Classes without frm. teacher" at bounding box center [383, 158] width 42 height 12
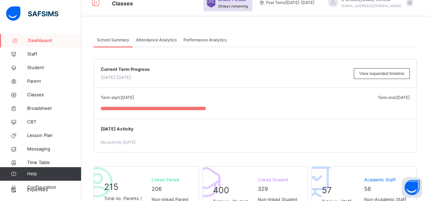
scroll to position [0, 0]
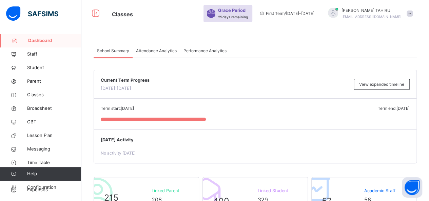
click at [395, 162] on div "[DATE] Activity No activity [DATE]" at bounding box center [255, 146] width 323 height 33
click at [211, 51] on span "Performance Analytics" at bounding box center [205, 51] width 43 height 6
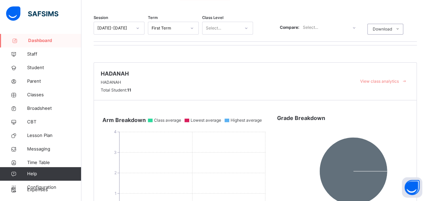
scroll to position [52, 0]
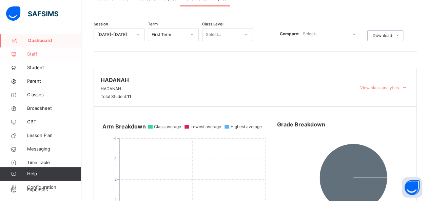
click at [37, 55] on span "Staff" at bounding box center [54, 54] width 54 height 7
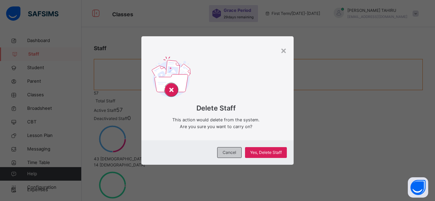
click at [232, 154] on span "Cancel" at bounding box center [229, 153] width 14 height 6
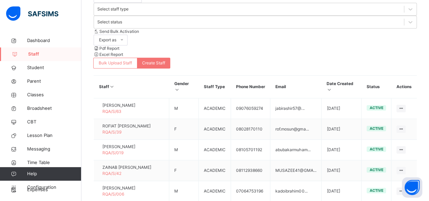
scroll to position [253, 0]
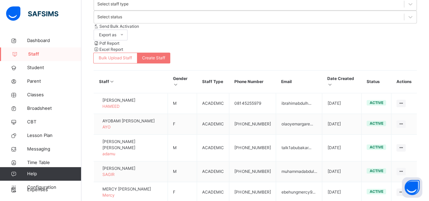
scroll to position [272, 0]
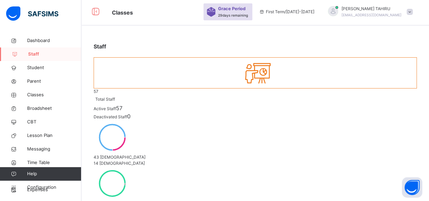
scroll to position [0, 0]
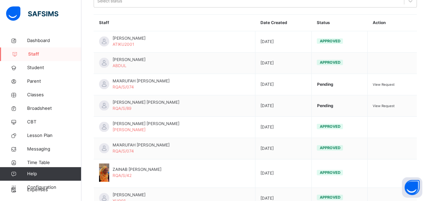
scroll to position [292, 0]
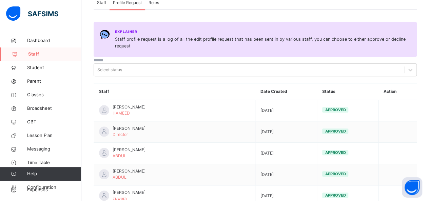
scroll to position [229, 0]
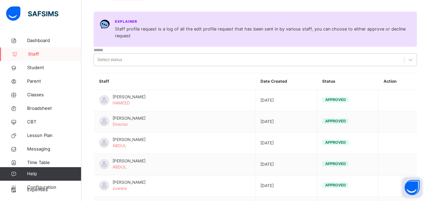
click at [399, 178] on button "Open asap" at bounding box center [412, 188] width 20 height 20
click at [389, 195] on div "Staff 57 Total Staff Active Staff 57 Deactivated Staff 0 43 [DEMOGRAPHIC_DATA] …" at bounding box center [255, 42] width 348 height 475
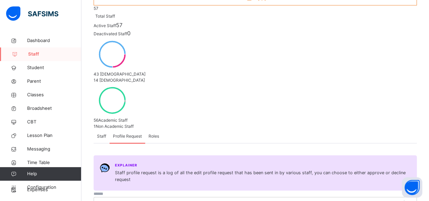
scroll to position [84, 0]
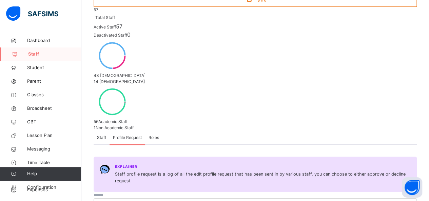
click at [156, 135] on span "Roles" at bounding box center [154, 138] width 11 height 6
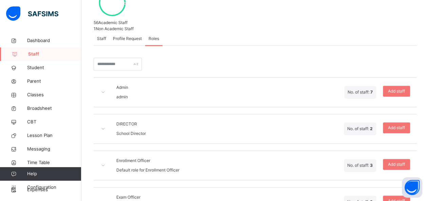
scroll to position [184, 0]
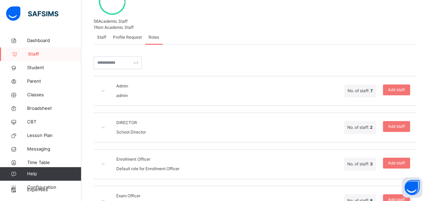
click at [399, 186] on div "Exam Officer exam Officer No. of staff: 8 Add staff" at bounding box center [256, 201] width 324 height 30
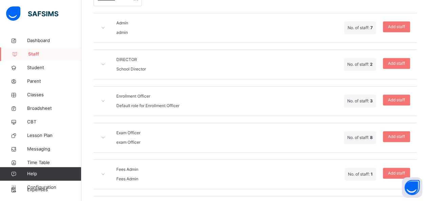
scroll to position [251, 0]
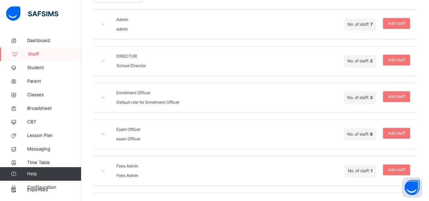
click at [142, 200] on span "Head Teacher" at bounding box center [129, 202] width 27 height 5
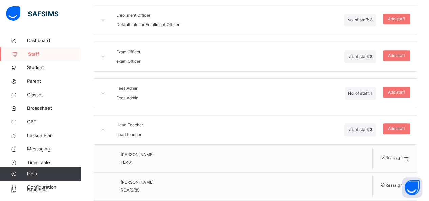
scroll to position [337, 0]
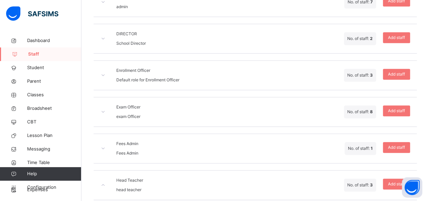
click at [104, 183] on icon at bounding box center [103, 185] width 6 height 5
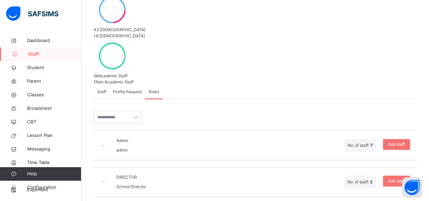
scroll to position [125, 0]
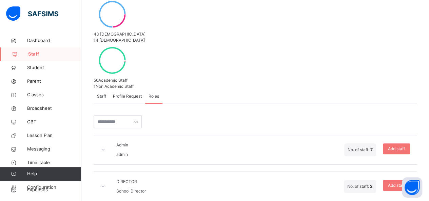
click at [105, 147] on icon at bounding box center [103, 149] width 6 height 5
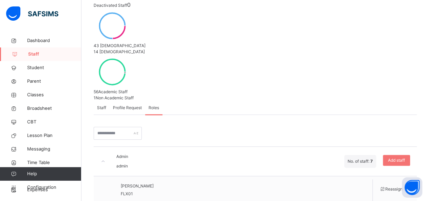
scroll to position [110, 0]
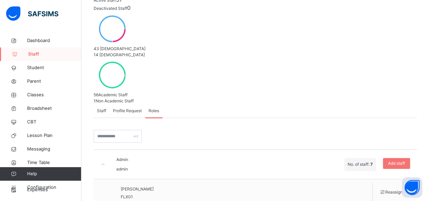
click at [103, 162] on icon at bounding box center [103, 164] width 6 height 5
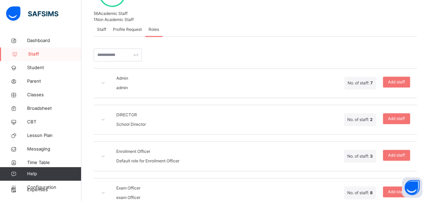
scroll to position [194, 0]
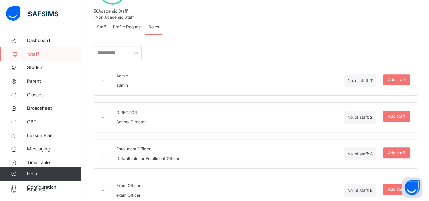
click at [104, 151] on icon at bounding box center [103, 153] width 6 height 5
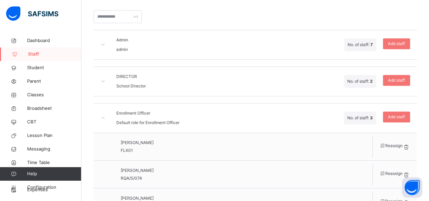
scroll to position [229, 0]
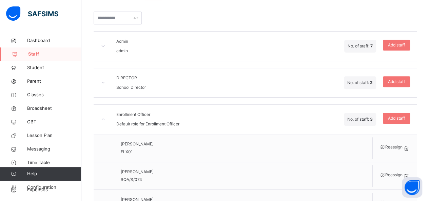
click at [105, 117] on icon at bounding box center [103, 119] width 6 height 5
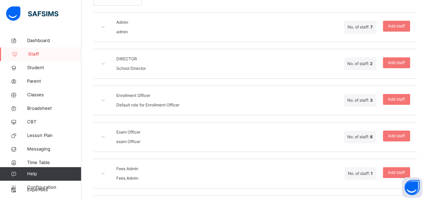
scroll to position [249, 0]
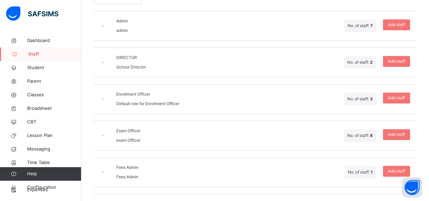
click at [123, 138] on span "exam Officer" at bounding box center [128, 140] width 24 height 5
click at [106, 133] on icon at bounding box center [103, 135] width 6 height 5
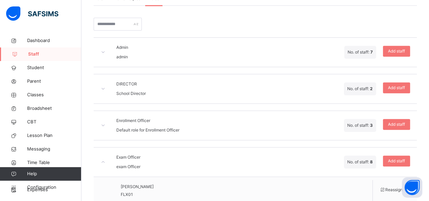
scroll to position [223, 0]
click at [399, 158] on span "Add staff" at bounding box center [396, 161] width 17 height 6
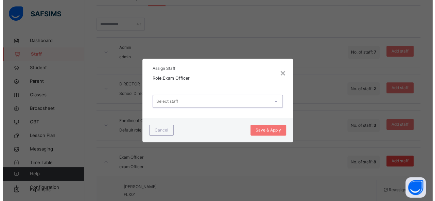
scroll to position [0, 0]
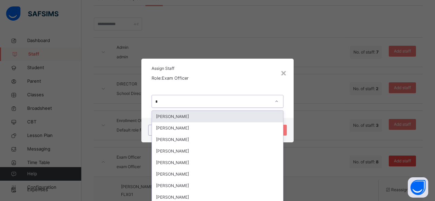
type input "**"
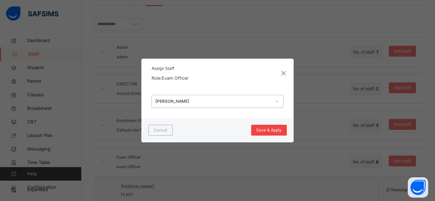
click at [278, 130] on span "Save & Apply" at bounding box center [268, 130] width 25 height 6
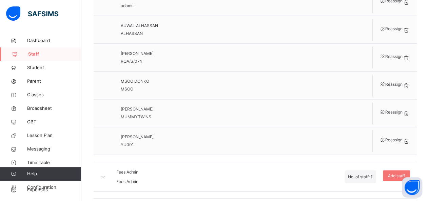
scroll to position [509, 0]
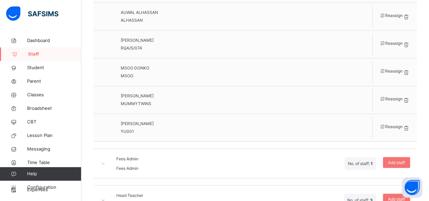
click at [105, 161] on icon at bounding box center [103, 163] width 6 height 5
click at [267, 149] on div "Fees Admin Fees Admin No. of staff: 1 Add staff" at bounding box center [256, 164] width 324 height 30
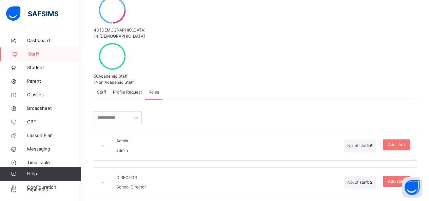
scroll to position [131, 0]
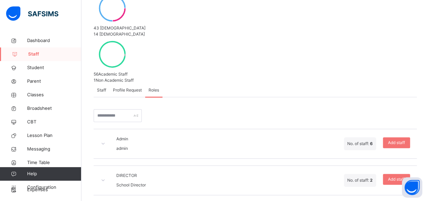
click at [106, 178] on icon at bounding box center [103, 180] width 6 height 5
click at [106, 178] on div at bounding box center [103, 181] width 6 height 6
click at [106, 141] on icon at bounding box center [103, 143] width 6 height 5
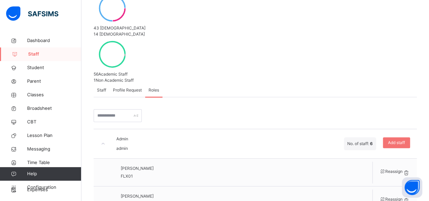
click at [121, 136] on span "Admin" at bounding box center [122, 138] width 12 height 5
click at [105, 141] on icon at bounding box center [103, 143] width 6 height 5
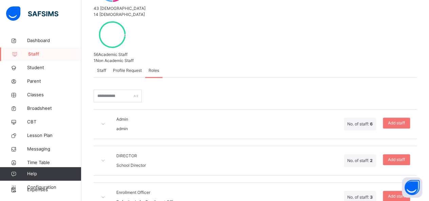
scroll to position [174, 0]
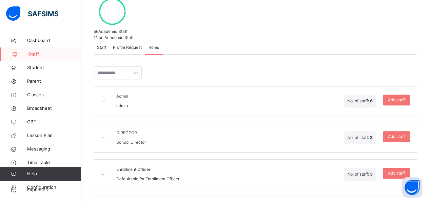
click at [106, 172] on icon at bounding box center [103, 174] width 6 height 5
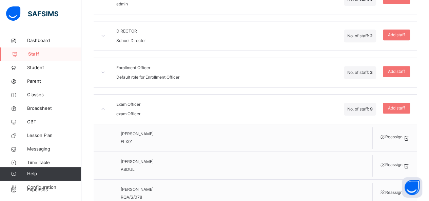
click at [106, 107] on icon at bounding box center [103, 109] width 6 height 5
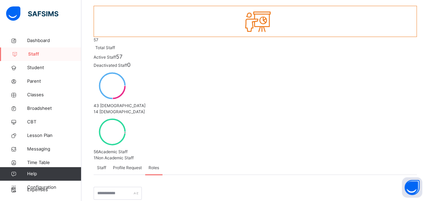
scroll to position [0, 0]
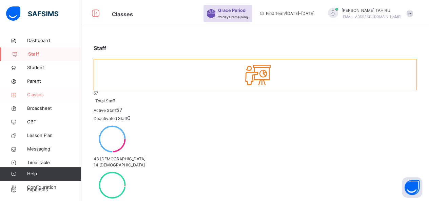
click at [38, 97] on span "Classes" at bounding box center [54, 95] width 54 height 7
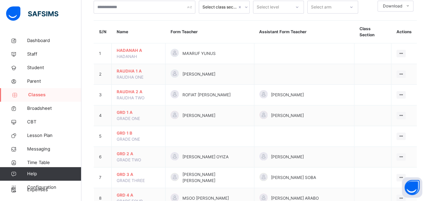
scroll to position [44, 0]
click at [32, 121] on span "CBT" at bounding box center [54, 122] width 54 height 7
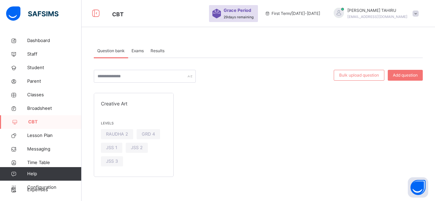
click at [140, 47] on div "Exams" at bounding box center [137, 51] width 19 height 14
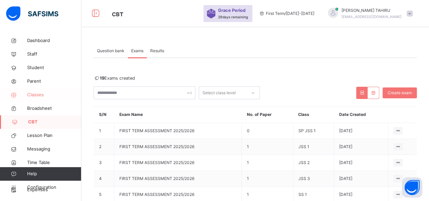
click at [42, 97] on span "Classes" at bounding box center [54, 95] width 54 height 7
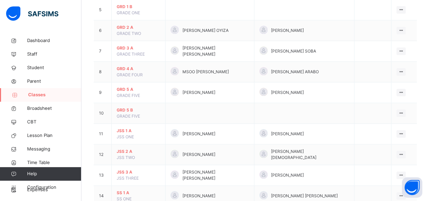
scroll to position [168, 0]
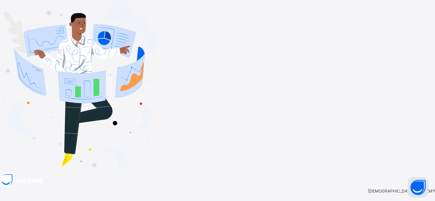
type input "**********"
